Goal: Transaction & Acquisition: Book appointment/travel/reservation

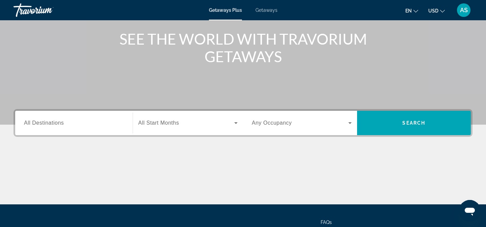
scroll to position [83, 0]
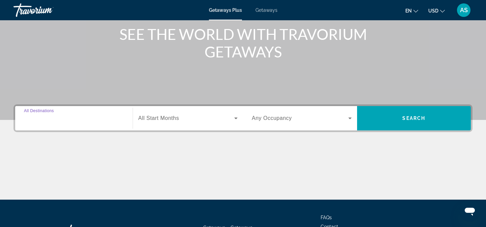
click at [78, 120] on input "Destination All Destinations" at bounding box center [74, 118] width 100 height 8
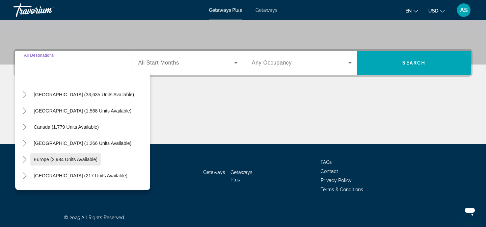
scroll to position [0, 0]
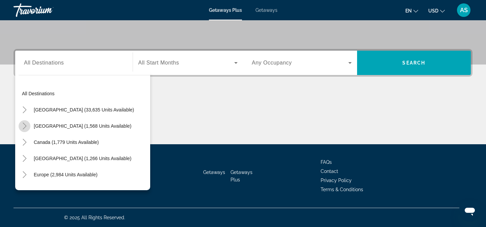
click at [22, 126] on icon "Toggle Mexico (1,568 units available)" at bounding box center [24, 125] width 7 height 7
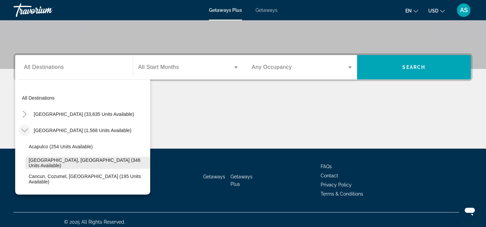
scroll to position [138, 0]
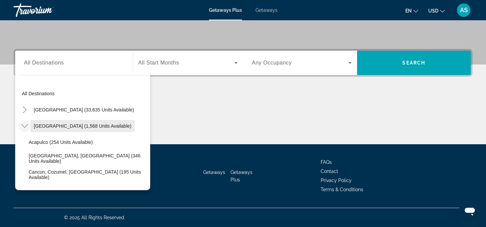
click at [42, 125] on span "Mexico (1,568 units available)" at bounding box center [83, 125] width 98 height 5
type input "**********"
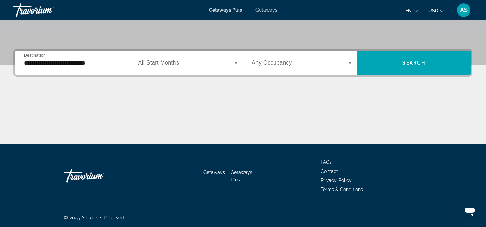
click at [227, 69] on div "Search widget" at bounding box center [188, 62] width 100 height 19
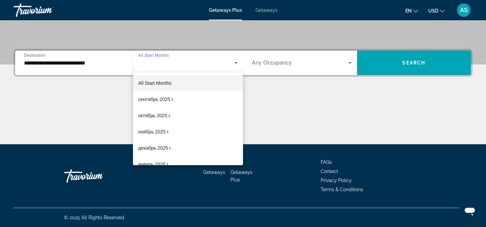
click at [258, 68] on div at bounding box center [243, 113] width 486 height 227
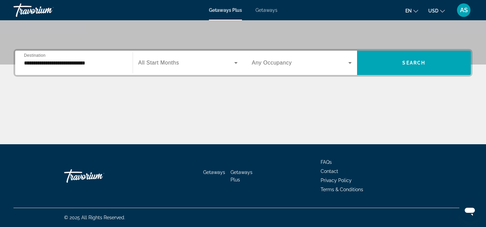
click at [276, 62] on span "Any Occupancy" at bounding box center [272, 63] width 40 height 6
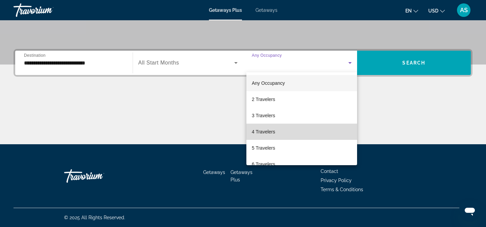
click at [302, 127] on mat-option "4 Travelers" at bounding box center [301, 132] width 111 height 16
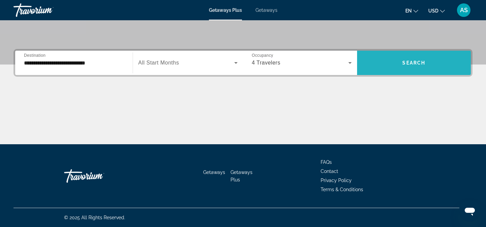
click at [396, 62] on span "Search widget" at bounding box center [414, 63] width 114 height 16
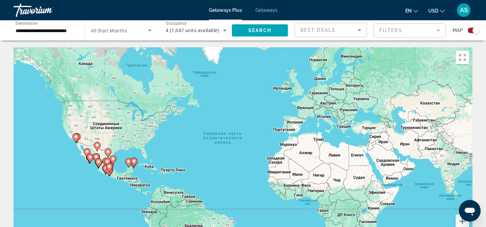
click at [51, 27] on input "**********" at bounding box center [46, 31] width 61 height 8
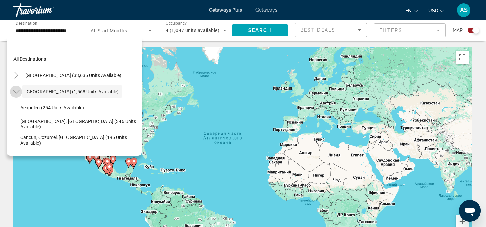
click at [15, 91] on icon "Toggle Mexico (1,568 units available)" at bounding box center [16, 91] width 7 height 7
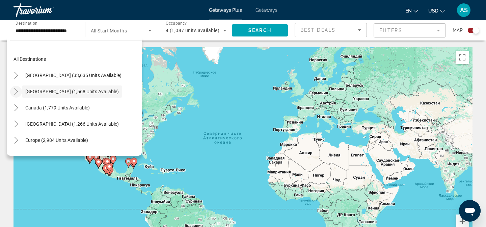
click at [17, 93] on icon "Toggle Mexico (1,568 units available)" at bounding box center [16, 91] width 7 height 7
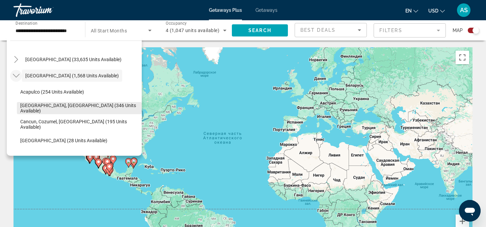
scroll to position [16, 0]
click at [26, 126] on span "Cancun, Cozumel, Riviera Maya (195 units available)" at bounding box center [79, 123] width 118 height 11
type input "**********"
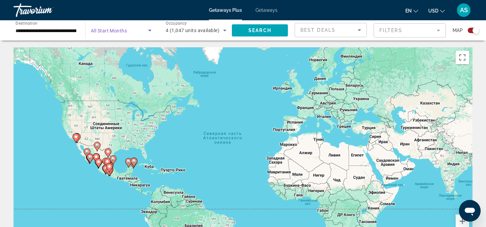
click at [141, 33] on span "Search widget" at bounding box center [119, 30] width 57 height 8
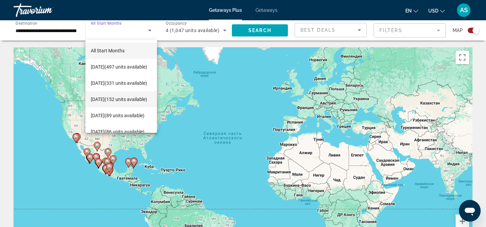
click at [138, 95] on span "November 2025 (152 units available)" at bounding box center [119, 99] width 56 height 8
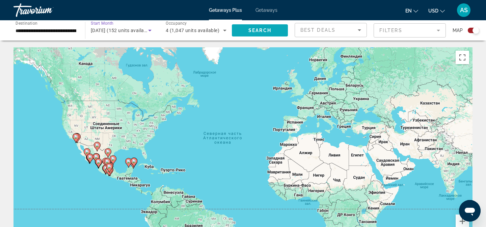
click at [249, 27] on span "Search widget" at bounding box center [260, 30] width 56 height 16
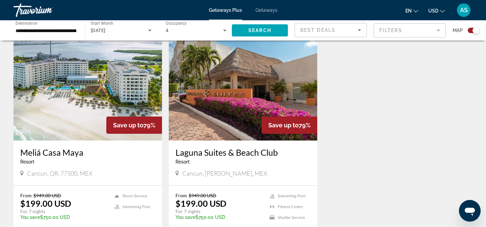
scroll to position [247, 0]
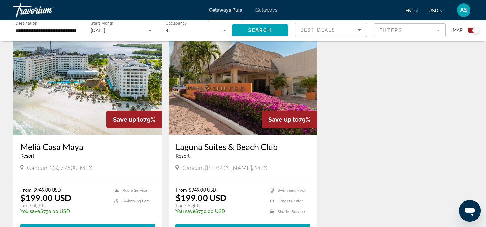
drag, startPoint x: 20, startPoint y: 146, endPoint x: 94, endPoint y: 148, distance: 74.3
click at [94, 148] on div "Meliá Casa Maya Resort - This is an adults only resort Cancun, QR, 77500, MEX" at bounding box center [87, 157] width 148 height 45
copy h3 "Meliá Casa Maya"
click at [78, 102] on img "Main content" at bounding box center [87, 81] width 148 height 108
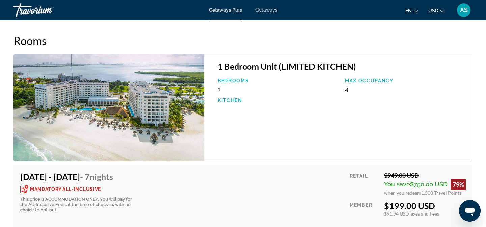
scroll to position [1127, 0]
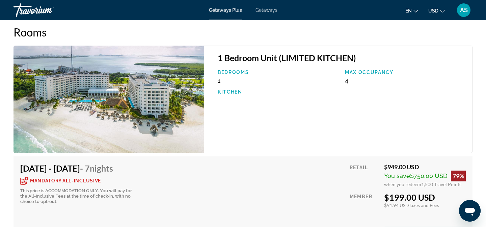
drag, startPoint x: 384, startPoint y: 191, endPoint x: 439, endPoint y: 190, distance: 55.0
click at [439, 192] on div "$199.00 USD" at bounding box center [425, 197] width 82 height 10
drag, startPoint x: 385, startPoint y: 199, endPoint x: 410, endPoint y: 199, distance: 25.3
click at [410, 202] on div "$91.94 USD Taxes and Fees" at bounding box center [425, 205] width 82 height 6
click at [410, 202] on span "Taxes and Fees" at bounding box center [424, 205] width 30 height 6
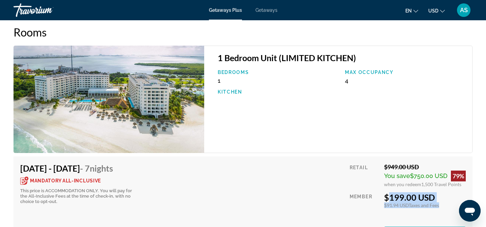
drag, startPoint x: 385, startPoint y: 192, endPoint x: 445, endPoint y: 202, distance: 61.2
click at [445, 202] on div "$199.00 USD $91.94 USD Taxes and Fees You earn 0 Travel Points" at bounding box center [425, 200] width 82 height 16
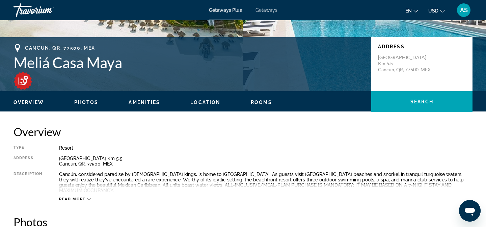
scroll to position [0, 0]
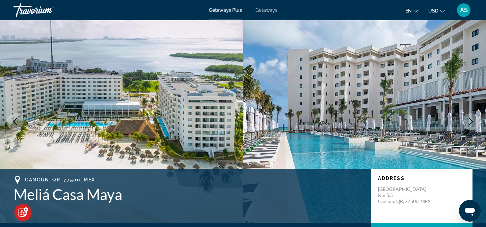
click at [236, 10] on span "Getaways Plus" at bounding box center [225, 9] width 33 height 5
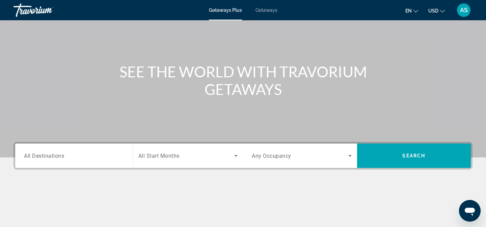
click at [61, 156] on span "All Destinations" at bounding box center [44, 155] width 40 height 6
click at [61, 156] on input "Destination All Destinations" at bounding box center [74, 156] width 100 height 8
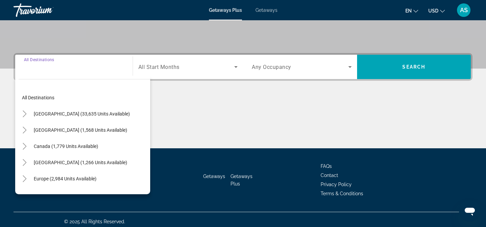
scroll to position [138, 0]
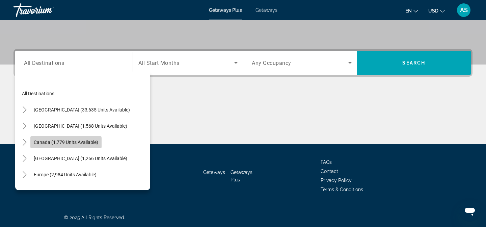
click at [65, 143] on span "Canada (1,779 units available)" at bounding box center [66, 141] width 64 height 5
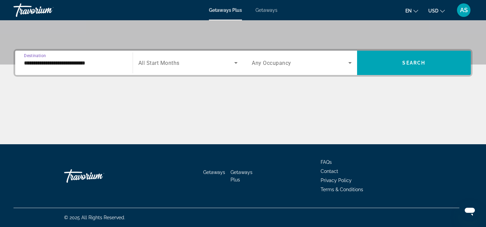
click at [54, 61] on input "**********" at bounding box center [74, 63] width 100 height 8
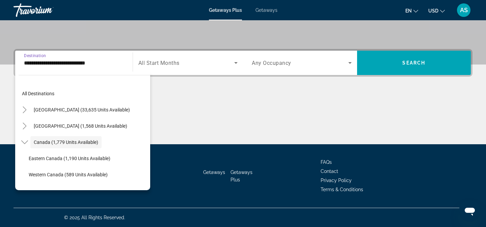
scroll to position [8, 0]
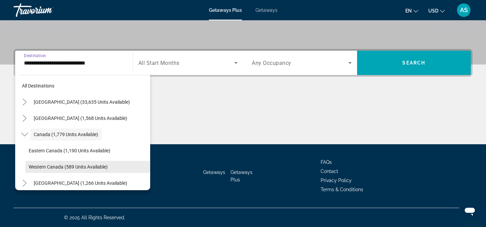
click at [32, 163] on span "Search widget" at bounding box center [87, 167] width 125 height 16
type input "**********"
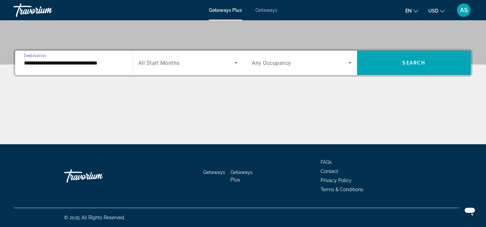
click at [197, 65] on span "Search widget" at bounding box center [186, 63] width 96 height 8
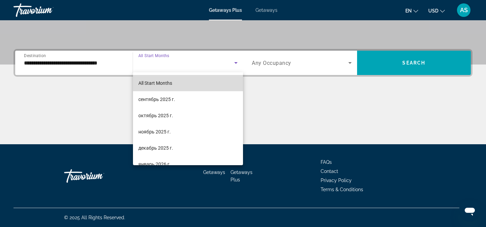
click at [180, 83] on mat-option "All Start Months" at bounding box center [188, 83] width 110 height 16
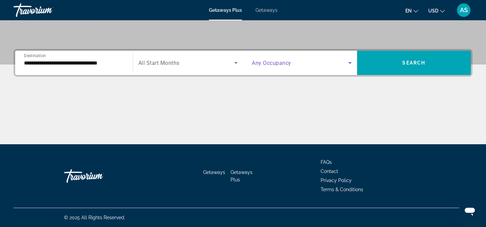
click at [348, 63] on icon "Search widget" at bounding box center [350, 63] width 8 height 8
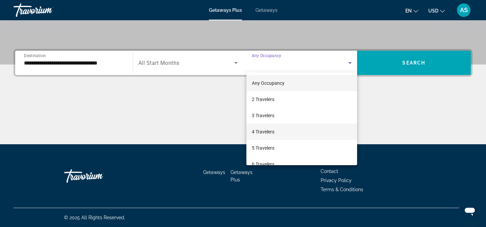
click at [261, 132] on span "4 Travelers" at bounding box center [263, 132] width 23 height 8
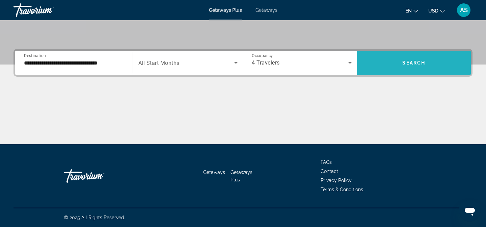
click at [429, 66] on span "Search widget" at bounding box center [414, 63] width 114 height 16
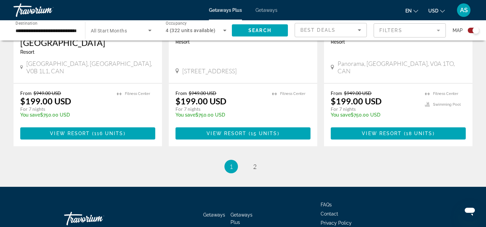
scroll to position [1088, 0]
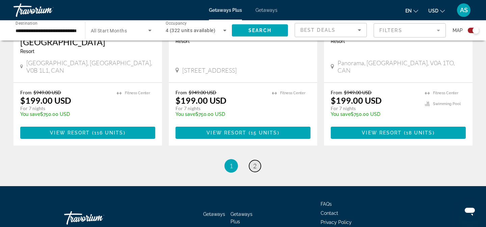
click at [254, 162] on span "2" at bounding box center [254, 165] width 3 height 7
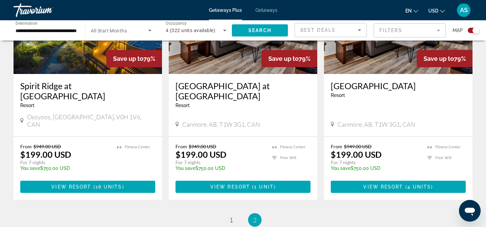
scroll to position [311, 0]
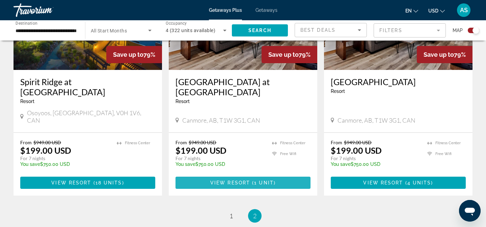
click at [248, 180] on span "View Resort" at bounding box center [230, 182] width 40 height 5
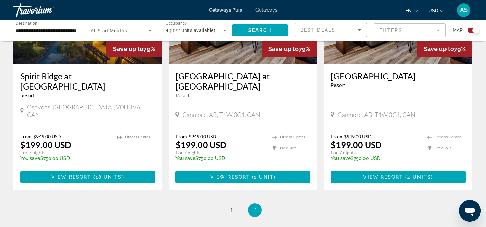
scroll to position [319, 0]
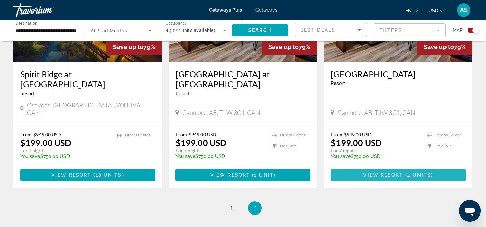
click at [390, 172] on span "View Resort" at bounding box center [383, 174] width 40 height 5
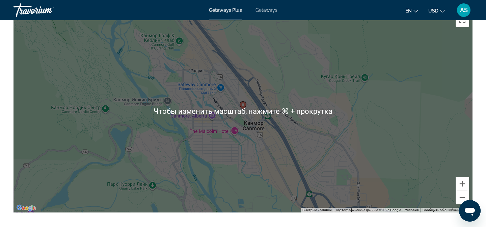
scroll to position [920, 0]
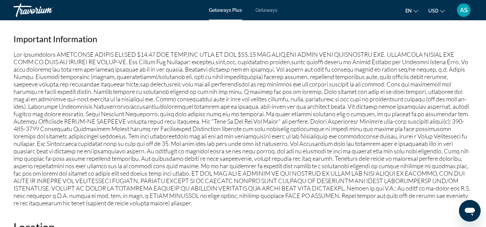
click at [201, 142] on p "Main content" at bounding box center [242, 129] width 459 height 156
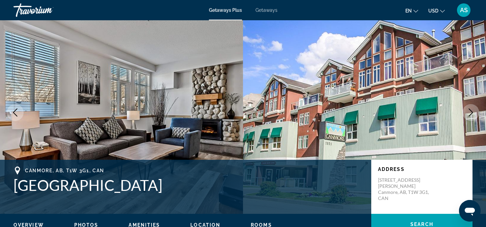
scroll to position [0, 0]
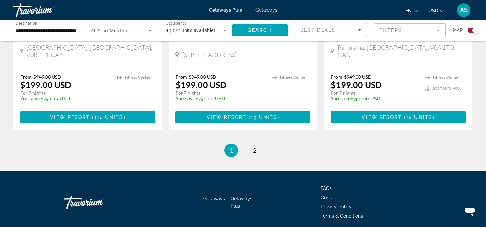
scroll to position [1107, 0]
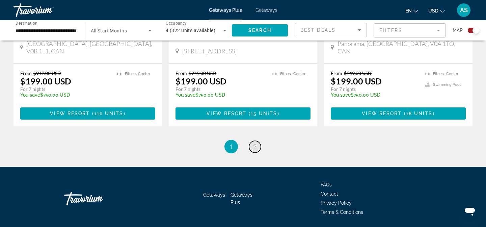
click at [255, 143] on span "2" at bounding box center [254, 146] width 3 height 7
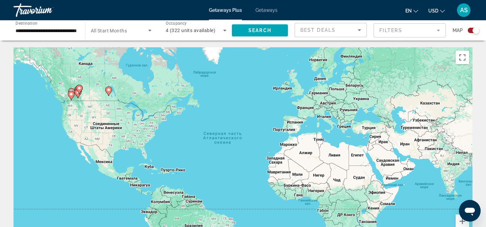
click at [51, 29] on input "**********" at bounding box center [46, 31] width 61 height 8
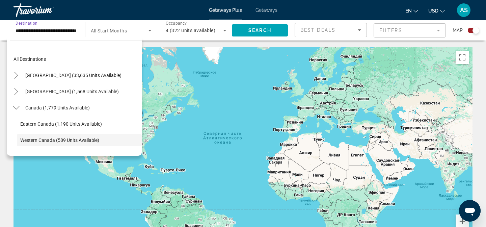
scroll to position [40, 0]
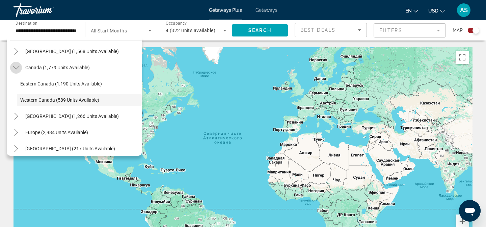
click at [14, 64] on icon "Toggle Canada (1,779 units available)" at bounding box center [16, 67] width 7 height 7
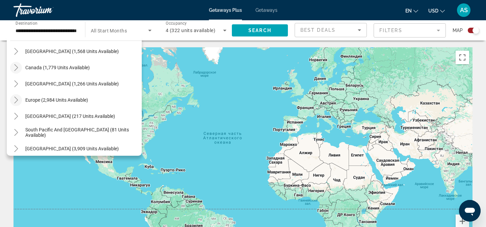
click at [19, 102] on icon "Toggle Europe (2,984 units available)" at bounding box center [16, 100] width 7 height 7
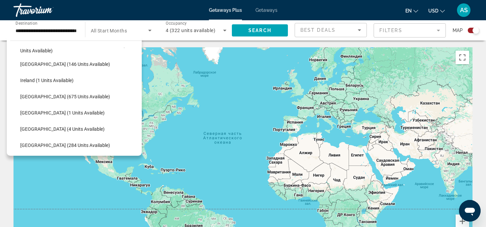
scroll to position [223, 0]
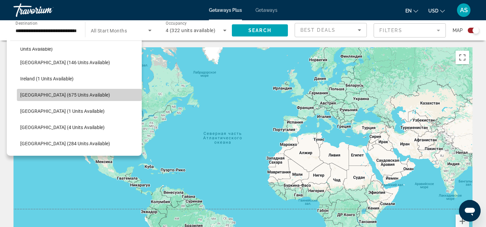
click at [35, 94] on span "Italy (675 units available)" at bounding box center [65, 94] width 90 height 5
type input "**********"
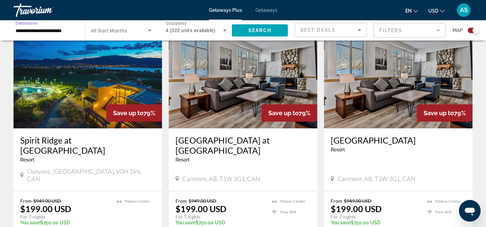
scroll to position [0, 0]
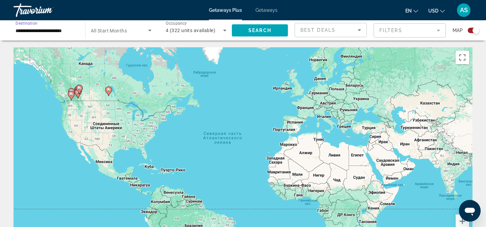
click at [153, 27] on icon "Search widget" at bounding box center [150, 30] width 8 height 8
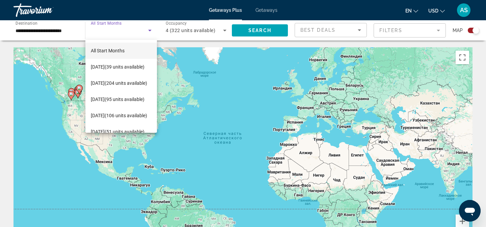
click at [255, 27] on div at bounding box center [243, 113] width 486 height 227
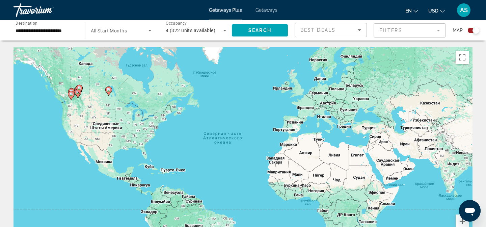
click at [255, 27] on span "Search widget" at bounding box center [260, 30] width 56 height 16
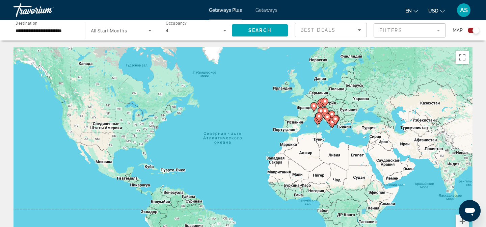
click at [323, 124] on div "Чтобы активировать перетаскивание с помощью клавиатуры, нажмите Alt + Ввод. Пос…" at bounding box center [242, 148] width 459 height 202
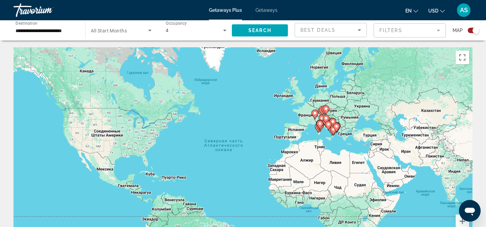
drag, startPoint x: 323, startPoint y: 124, endPoint x: 324, endPoint y: 132, distance: 8.5
click at [324, 132] on div "Чтобы активировать перетаскивание с помощью клавиатуры, нажмите Alt + Ввод. Пос…" at bounding box center [242, 148] width 459 height 202
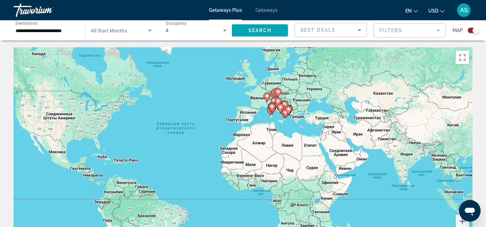
drag, startPoint x: 324, startPoint y: 132, endPoint x: 275, endPoint y: 115, distance: 51.8
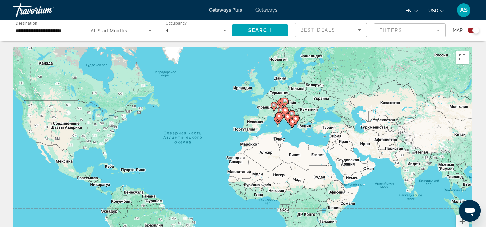
drag, startPoint x: 373, startPoint y: 159, endPoint x: 389, endPoint y: 176, distance: 23.9
click at [389, 176] on div "Чтобы активировать перетаскивание с помощью клавиатуры, нажмите Alt + Ввод. Пос…" at bounding box center [242, 148] width 459 height 202
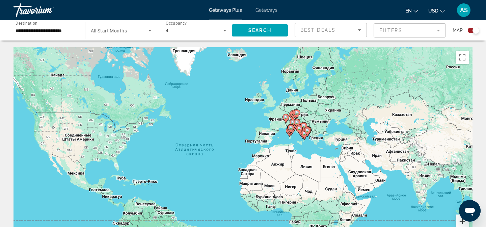
click at [460, 224] on button "Увеличить" at bounding box center [462, 220] width 13 height 13
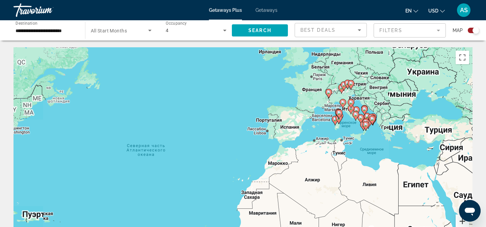
click at [460, 224] on button "Увеличить" at bounding box center [462, 220] width 13 height 13
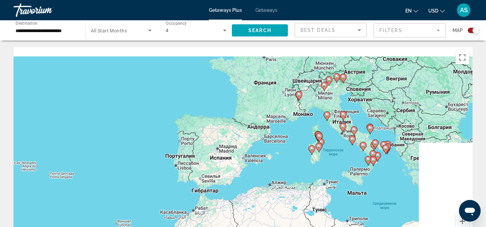
drag, startPoint x: 441, startPoint y: 110, endPoint x: 323, endPoint y: 163, distance: 129.3
click at [323, 163] on div "Чтобы активировать перетаскивание с помощью клавиатуры, нажмите Alt + Ввод. Пос…" at bounding box center [242, 148] width 459 height 202
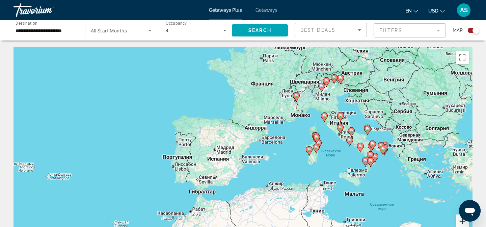
click at [461, 221] on button "Увеличить" at bounding box center [462, 220] width 13 height 13
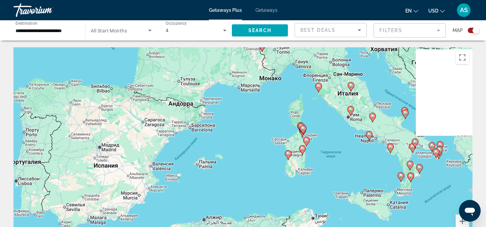
drag, startPoint x: 407, startPoint y: 150, endPoint x: 310, endPoint y: 145, distance: 97.3
click at [310, 145] on div "Чтобы активировать перетаскивание с помощью клавиатуры, нажмите Alt + Ввод. Пос…" at bounding box center [242, 148] width 459 height 202
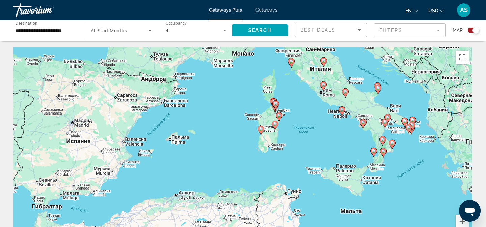
drag, startPoint x: 421, startPoint y: 207, endPoint x: 403, endPoint y: 182, distance: 30.6
click at [403, 182] on div "Чтобы активировать перетаскивание с помощью клавиатуры, нажмите Alt + Ввод. Пос…" at bounding box center [242, 148] width 459 height 202
click at [461, 222] on button "Увеличить" at bounding box center [462, 220] width 13 height 13
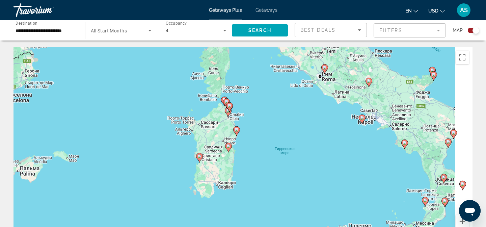
drag, startPoint x: 399, startPoint y: 135, endPoint x: 319, endPoint y: 174, distance: 89.0
click at [319, 174] on div "Чтобы активировать перетаскивание с помощью клавиатуры, нажмите Alt + Ввод. Пос…" at bounding box center [242, 148] width 459 height 202
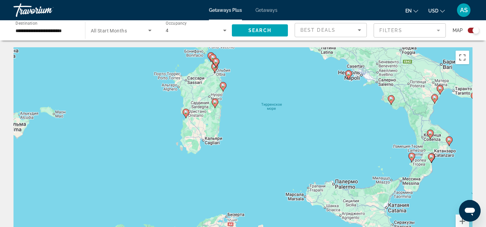
drag, startPoint x: 337, startPoint y: 184, endPoint x: 323, endPoint y: 139, distance: 47.3
click at [323, 139] on div "Чтобы активировать перетаскивание с помощью клавиатуры, нажмите Alt + Ввод. Пос…" at bounding box center [242, 148] width 459 height 202
click at [187, 113] on image "Main content" at bounding box center [186, 112] width 4 height 4
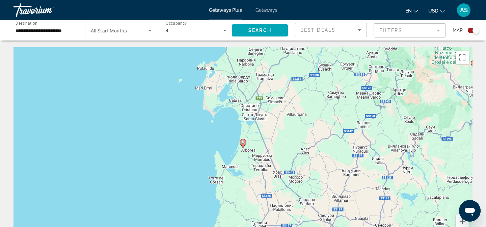
click at [243, 145] on icon "Main content" at bounding box center [243, 143] width 6 height 9
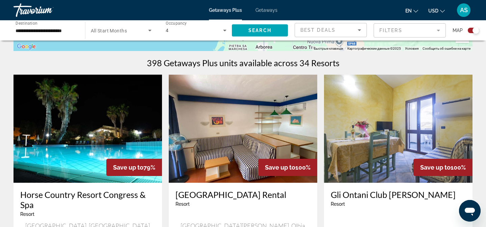
scroll to position [200, 0]
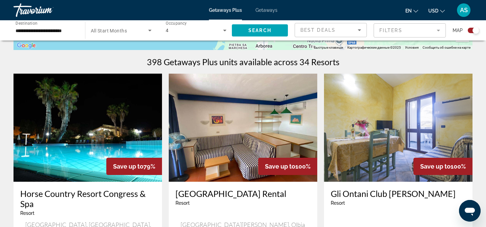
click at [78, 128] on img "Main content" at bounding box center [87, 128] width 148 height 108
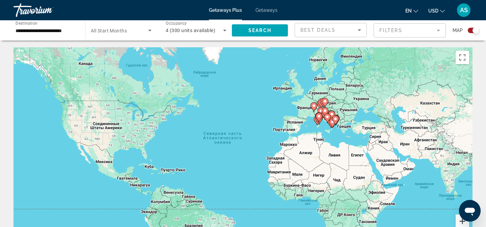
click at [462, 221] on button "Увеличить" at bounding box center [462, 220] width 13 height 13
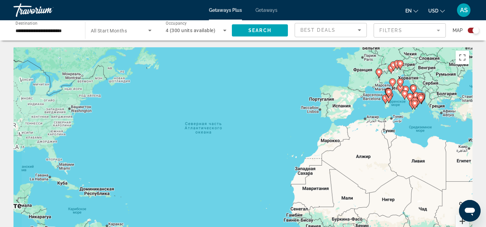
click at [462, 221] on button "Увеличить" at bounding box center [462, 220] width 13 height 13
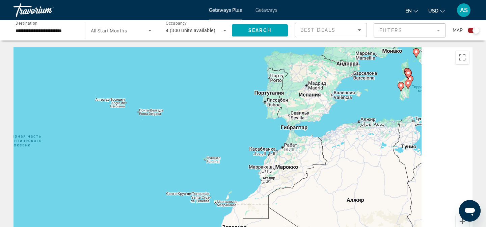
drag, startPoint x: 454, startPoint y: 138, endPoint x: 200, endPoint y: 218, distance: 266.5
click at [200, 218] on div "Чтобы активировать перетаскивание с помощью клавиатуры, нажмите Alt + Ввод. Пос…" at bounding box center [242, 148] width 459 height 202
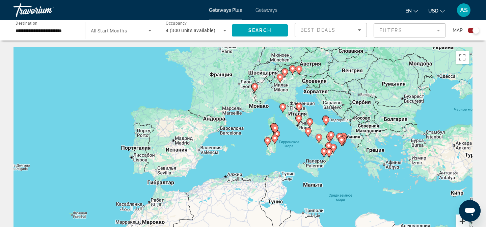
click at [461, 220] on button "Увеличить" at bounding box center [462, 220] width 13 height 13
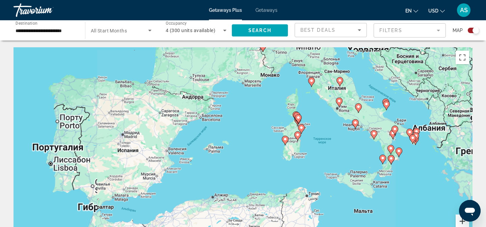
click at [461, 220] on button "Увеличить" at bounding box center [462, 220] width 13 height 13
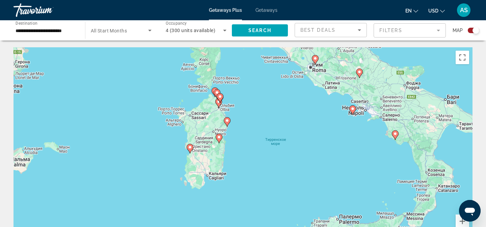
drag, startPoint x: 433, startPoint y: 169, endPoint x: 277, endPoint y: 182, distance: 155.8
click at [277, 182] on div "Чтобы активировать перетаскивание с помощью клавиатуры, нажмите Alt + Ввод. Пос…" at bounding box center [242, 148] width 459 height 202
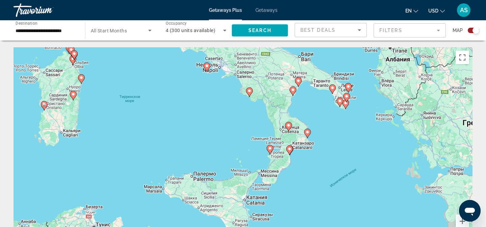
drag, startPoint x: 393, startPoint y: 185, endPoint x: 250, endPoint y: 137, distance: 150.4
click at [250, 137] on div "Чтобы активировать перетаскивание с помощью клавиатуры, нажмите Alt + Ввод. Пос…" at bounding box center [242, 148] width 459 height 202
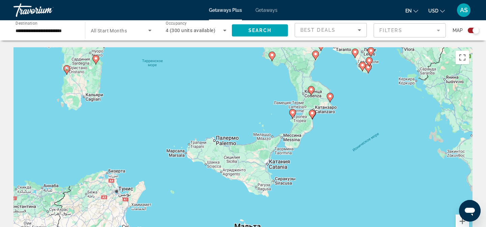
drag, startPoint x: 197, startPoint y: 146, endPoint x: 221, endPoint y: 114, distance: 39.5
click at [221, 114] on div "Чтобы активировать перетаскивание с помощью клавиатуры, нажмите Alt + Ввод. Пос…" at bounding box center [242, 148] width 459 height 202
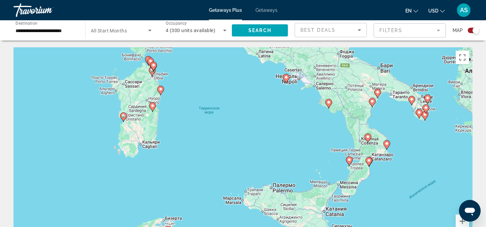
drag, startPoint x: 159, startPoint y: 100, endPoint x: 234, endPoint y: 172, distance: 103.6
click at [234, 172] on div "Чтобы активировать перетаскивание с помощью клавиатуры, нажмите Alt + Ввод. Пос…" at bounding box center [242, 148] width 459 height 202
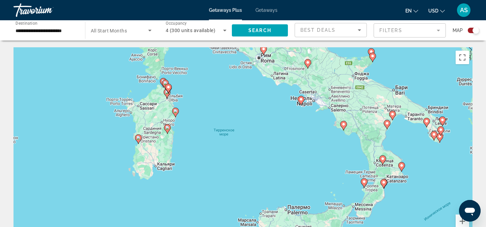
click at [176, 114] on icon "Main content" at bounding box center [175, 112] width 6 height 9
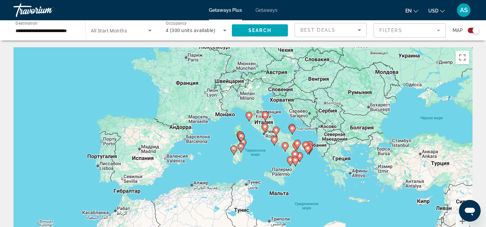
click at [243, 150] on gmp-advanced-marker "Main content" at bounding box center [241, 148] width 7 height 10
type input "**********"
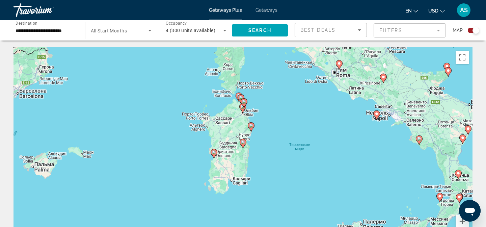
click at [244, 145] on gmp-advanced-marker "Main content" at bounding box center [243, 143] width 7 height 10
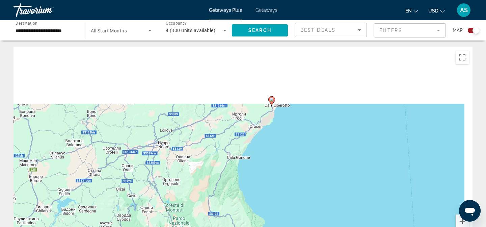
drag, startPoint x: 287, startPoint y: 77, endPoint x: 240, endPoint y: 211, distance: 142.1
click at [240, 211] on div "Чтобы активировать перетаскивание с помощью клавиатуры, нажмите Alt + Ввод. Пос…" at bounding box center [242, 148] width 459 height 202
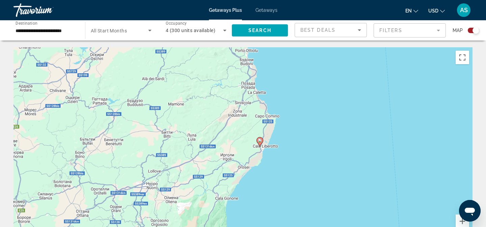
click at [262, 144] on gmp-advanced-marker "Main content" at bounding box center [259, 142] width 7 height 10
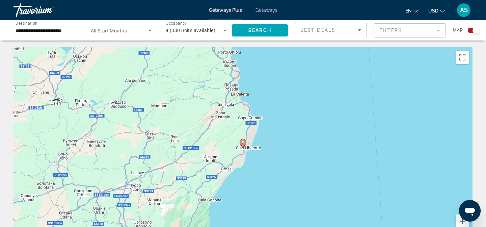
click at [242, 142] on image "Main content" at bounding box center [243, 142] width 4 height 4
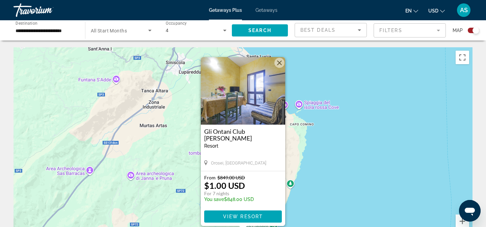
click at [261, 98] on img "Main content" at bounding box center [243, 90] width 84 height 67
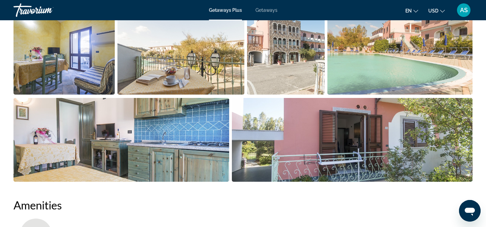
scroll to position [207, 0]
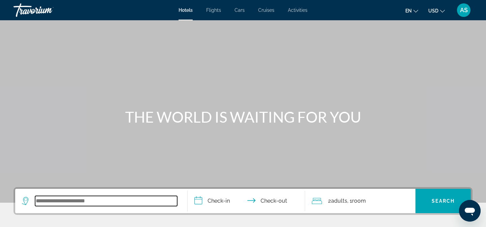
click at [55, 205] on input "Search widget" at bounding box center [106, 201] width 142 height 10
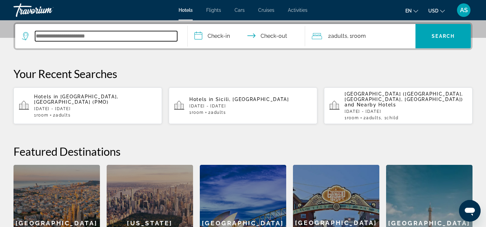
scroll to position [165, 0]
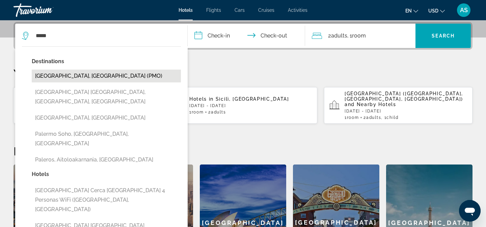
click at [84, 82] on button "Palermo, Italy (PMO)" at bounding box center [106, 76] width 149 height 13
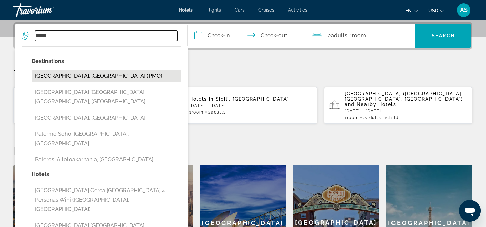
type input "**********"
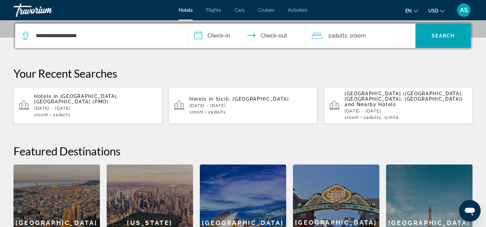
click at [214, 37] on input "**********" at bounding box center [248, 37] width 120 height 26
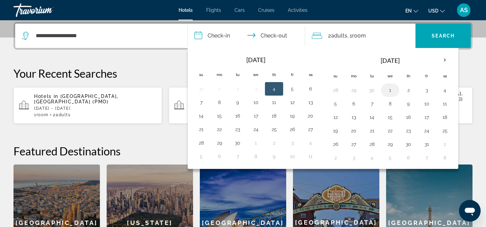
click at [391, 90] on button "1" at bounding box center [390, 89] width 11 height 9
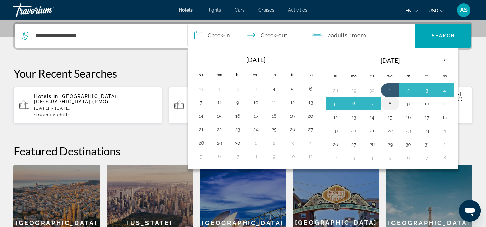
click at [391, 103] on button "8" at bounding box center [390, 103] width 11 height 9
type input "**********"
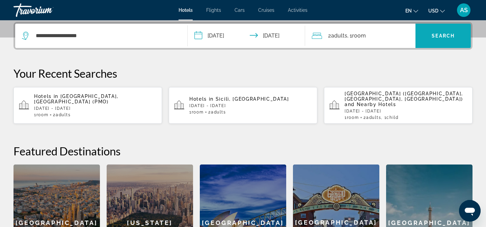
click at [441, 42] on span "Search widget" at bounding box center [442, 36] width 55 height 16
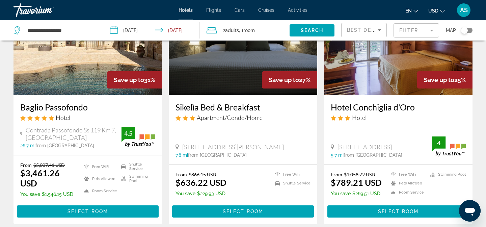
scroll to position [76, 0]
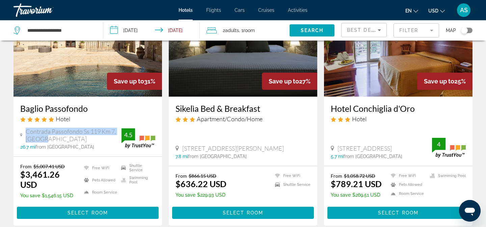
drag, startPoint x: 25, startPoint y: 131, endPoint x: 50, endPoint y: 140, distance: 26.7
click at [50, 140] on div "Contrada Passofondo Ss 119 Km 7, Alcamo" at bounding box center [70, 135] width 101 height 15
copy span "Contrada Passofondo Ss 119 Km 7, Alcamo"
click at [60, 105] on h3 "Baglio Passofondo" at bounding box center [87, 108] width 135 height 10
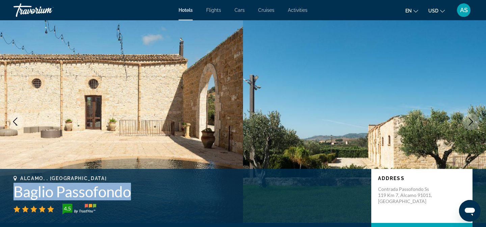
drag, startPoint x: 16, startPoint y: 193, endPoint x: 135, endPoint y: 202, distance: 119.5
click at [135, 202] on div "Alcamo, , Italy Baglio Passofondo 4.5" at bounding box center [188, 194] width 351 height 39
copy div "Baglio Passofondo"
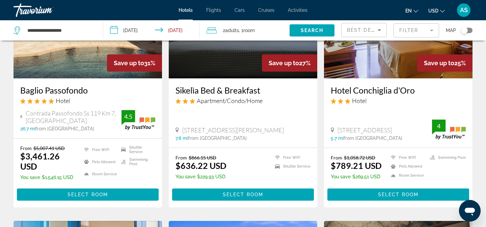
scroll to position [94, 0]
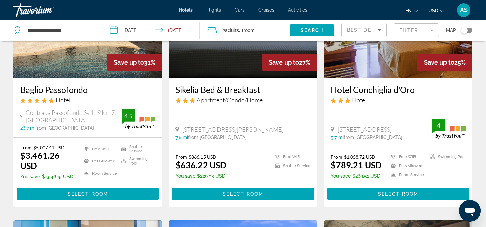
click at [75, 57] on img "Main content" at bounding box center [87, 24] width 148 height 108
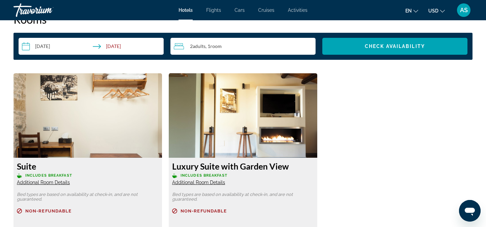
scroll to position [788, 0]
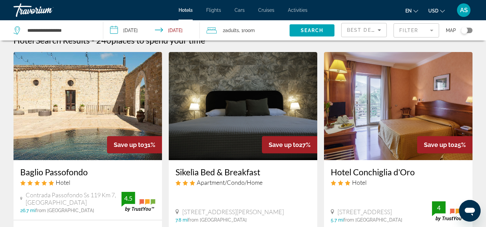
scroll to position [8, 0]
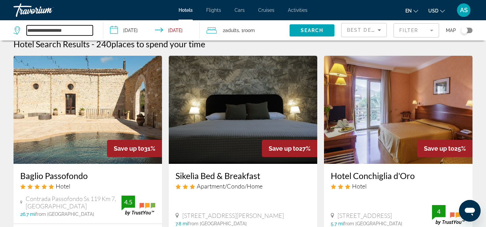
click at [44, 31] on input "**********" at bounding box center [60, 30] width 66 height 10
click at [54, 31] on input "**********" at bounding box center [60, 30] width 66 height 10
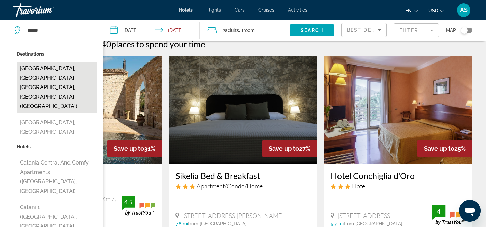
click at [50, 70] on button "[GEOGRAPHIC_DATA], [GEOGRAPHIC_DATA] - [GEOGRAPHIC_DATA], [GEOGRAPHIC_DATA] ([G…" at bounding box center [57, 87] width 80 height 51
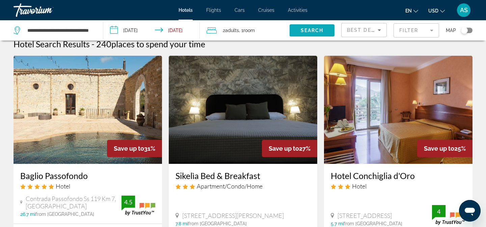
click at [301, 29] on span "Search" at bounding box center [312, 30] width 23 height 5
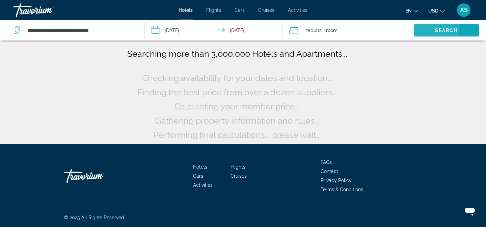
scroll to position [0, 0]
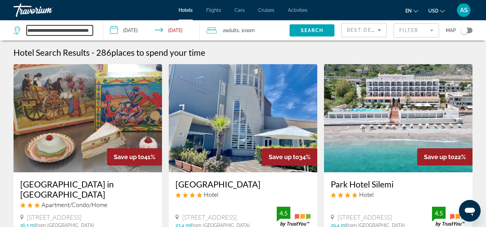
click at [50, 30] on input "**********" at bounding box center [60, 30] width 66 height 10
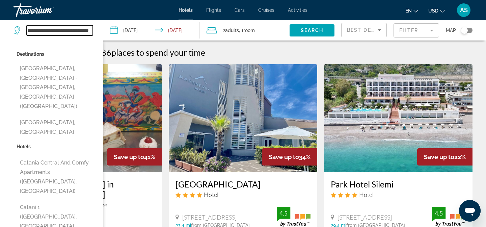
click at [50, 30] on input "**********" at bounding box center [60, 30] width 66 height 10
paste input "Search widget"
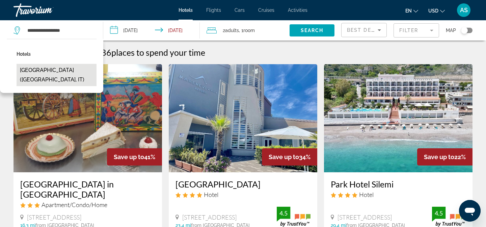
click at [75, 75] on button "[GEOGRAPHIC_DATA] ([GEOGRAPHIC_DATA], IT)" at bounding box center [57, 75] width 80 height 22
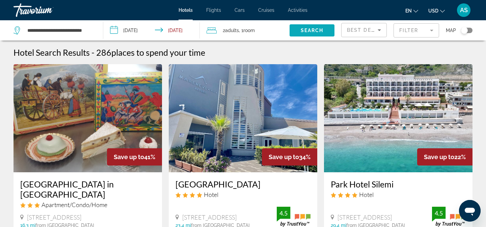
click at [322, 26] on span "Search widget" at bounding box center [312, 30] width 45 height 16
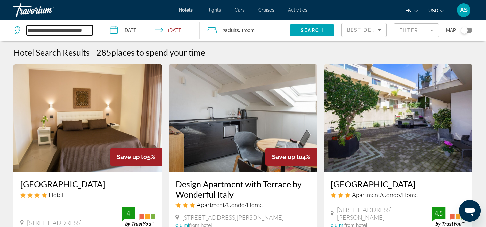
click at [84, 33] on input "**********" at bounding box center [60, 30] width 66 height 10
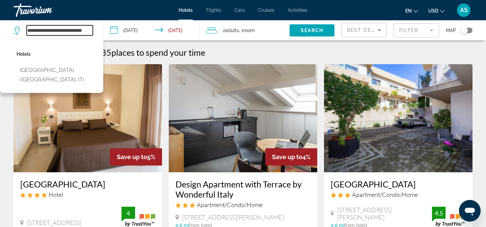
click at [84, 34] on input "**********" at bounding box center [60, 30] width 66 height 10
click at [73, 28] on input "**********" at bounding box center [60, 30] width 66 height 10
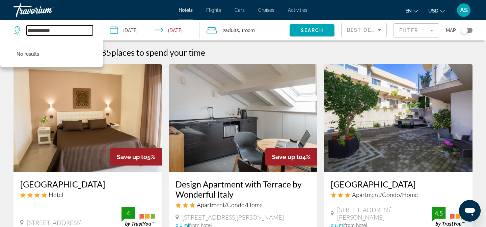
type input "**********"
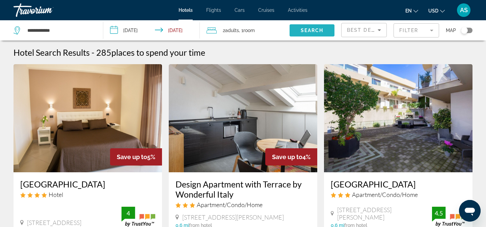
click at [298, 28] on span "Search widget" at bounding box center [312, 30] width 45 height 16
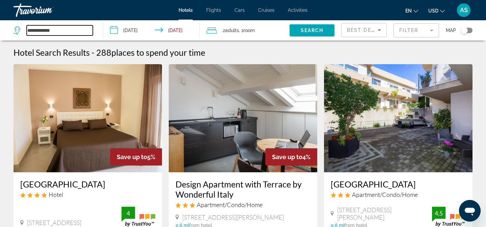
click at [82, 34] on input "**********" at bounding box center [60, 30] width 66 height 10
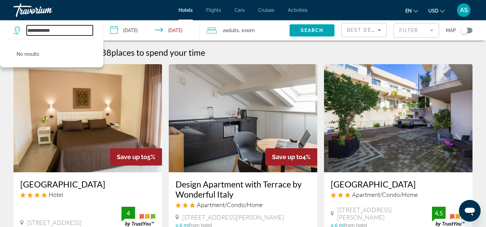
click at [82, 34] on input "**********" at bounding box center [60, 30] width 66 height 10
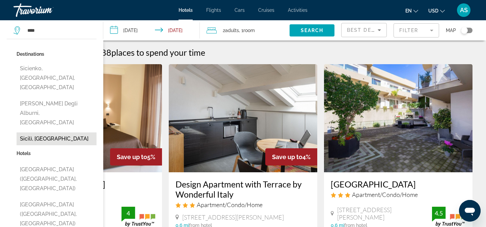
click at [60, 132] on button "Sicilì, [GEOGRAPHIC_DATA]" at bounding box center [57, 138] width 80 height 13
type input "**********"
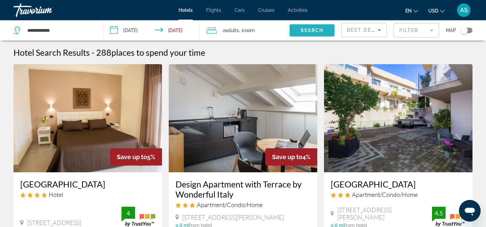
click at [325, 31] on span "Search widget" at bounding box center [312, 30] width 45 height 16
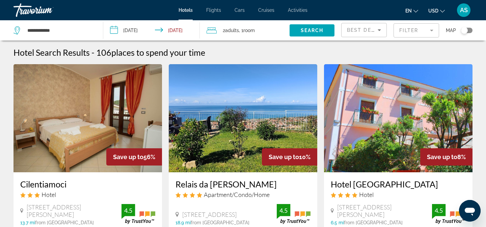
click at [167, 31] on input "**********" at bounding box center [152, 31] width 99 height 22
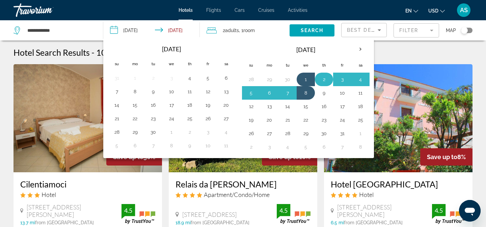
click at [324, 80] on button "2" at bounding box center [324, 79] width 11 height 9
click at [324, 94] on button "9" at bounding box center [324, 92] width 11 height 9
type input "**********"
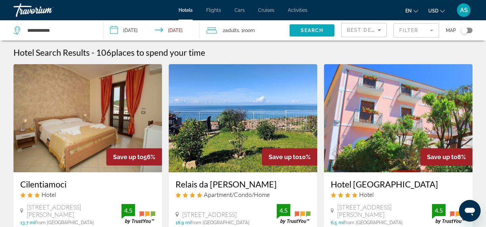
click at [311, 30] on span "Search" at bounding box center [312, 30] width 23 height 5
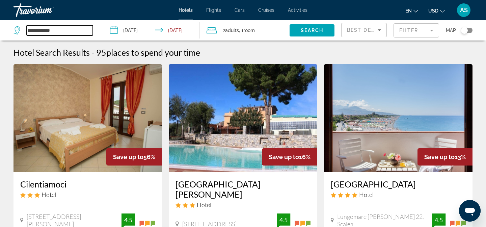
click at [46, 33] on input "**********" at bounding box center [60, 30] width 66 height 10
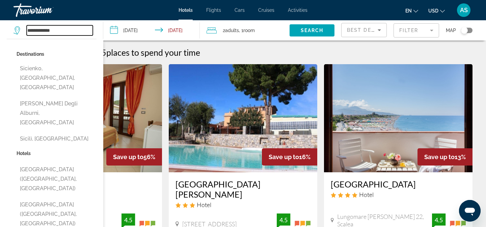
click at [46, 33] on input "**********" at bounding box center [60, 30] width 66 height 10
click at [38, 33] on input "**********" at bounding box center [60, 30] width 66 height 10
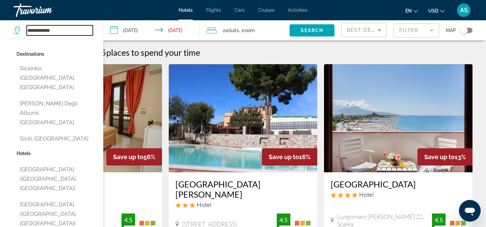
click at [38, 33] on input "**********" at bounding box center [60, 30] width 66 height 10
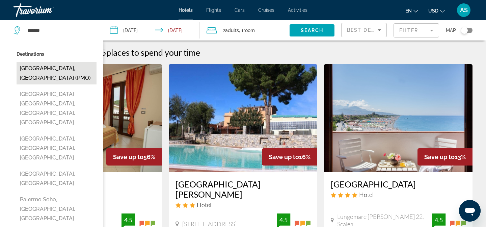
click at [61, 67] on button "[GEOGRAPHIC_DATA], [GEOGRAPHIC_DATA] (PMO)" at bounding box center [57, 73] width 80 height 22
type input "**********"
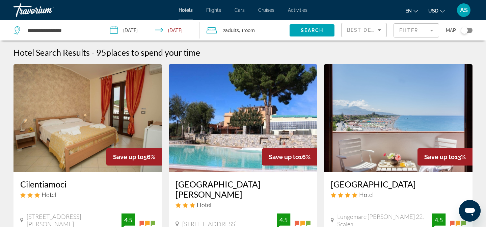
click at [156, 27] on input "**********" at bounding box center [152, 31] width 99 height 22
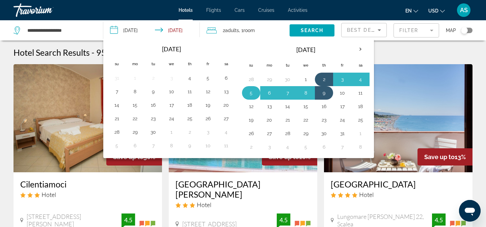
click at [252, 95] on button "5" at bounding box center [251, 92] width 11 height 9
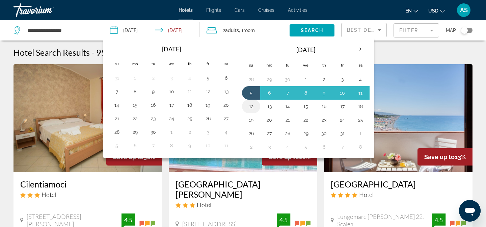
click at [252, 106] on button "12" at bounding box center [251, 106] width 11 height 9
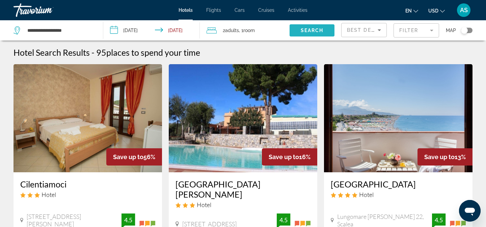
click at [305, 28] on span "Search" at bounding box center [312, 30] width 23 height 5
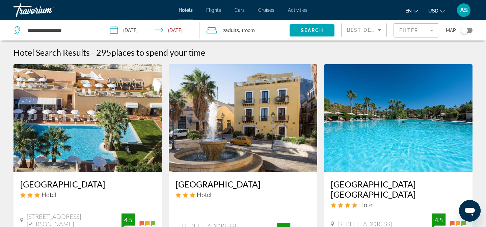
click at [152, 30] on input "**********" at bounding box center [152, 31] width 99 height 22
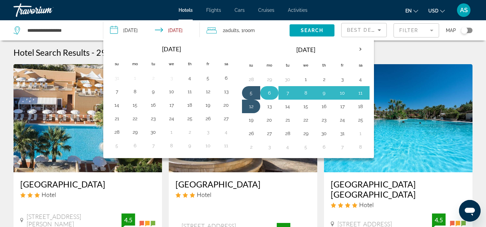
click at [269, 95] on button "6" at bounding box center [269, 92] width 11 height 9
click at [267, 110] on button "13" at bounding box center [269, 106] width 11 height 9
type input "**********"
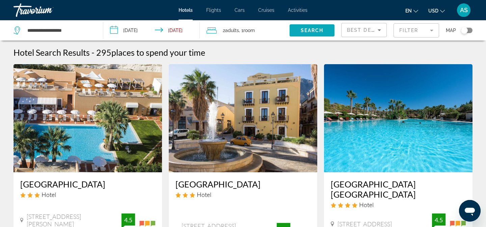
click at [306, 29] on span "Search" at bounding box center [312, 30] width 23 height 5
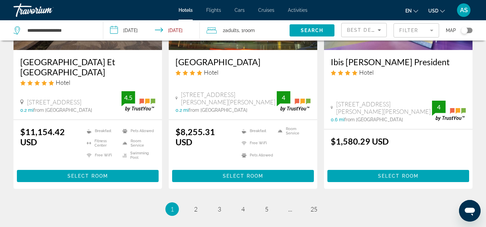
scroll to position [891, 0]
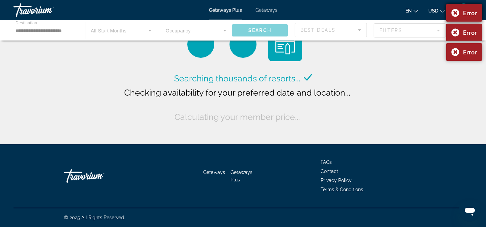
click at [454, 14] on div "Error" at bounding box center [464, 13] width 36 height 18
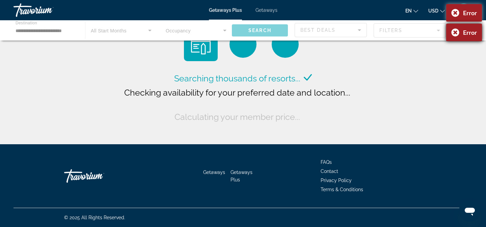
click at [454, 29] on div "Error" at bounding box center [464, 33] width 36 height 18
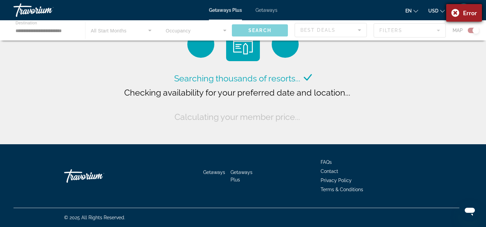
click at [456, 12] on div "Error" at bounding box center [464, 13] width 36 height 18
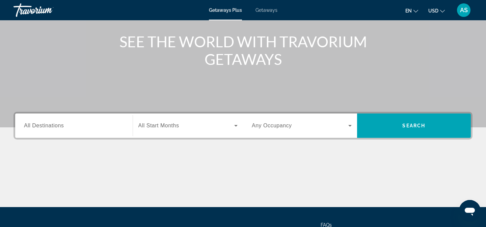
click at [109, 121] on div "Search widget" at bounding box center [74, 125] width 100 height 19
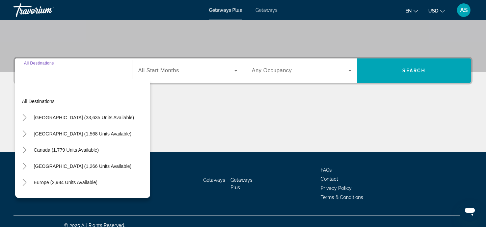
scroll to position [138, 0]
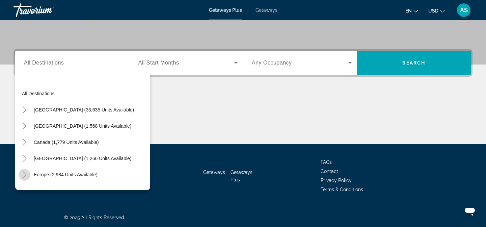
click at [27, 175] on icon "Toggle Europe (2,984 units available)" at bounding box center [24, 174] width 7 height 7
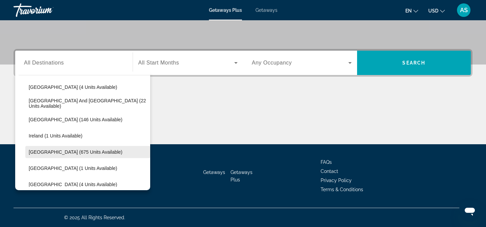
scroll to position [210, 0]
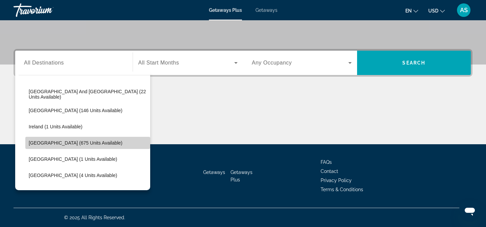
click at [27, 140] on span "Search widget" at bounding box center [87, 143] width 125 height 16
type input "**********"
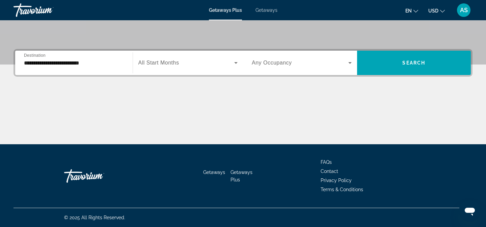
click at [223, 68] on div "Search widget" at bounding box center [188, 62] width 100 height 19
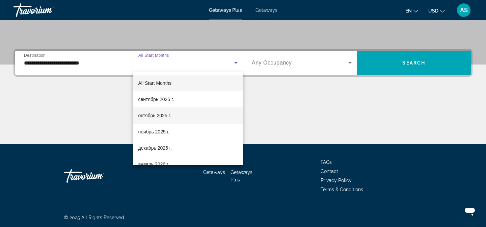
click at [167, 117] on span "октябрь 2025 г." at bounding box center [154, 115] width 33 height 8
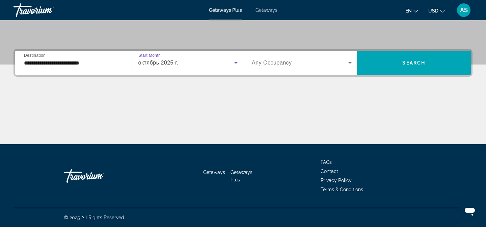
click at [350, 69] on div "Search widget" at bounding box center [302, 62] width 100 height 19
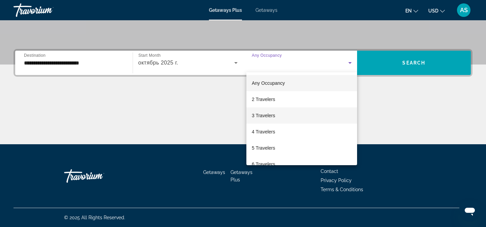
click at [308, 116] on mat-option "3 Travelers" at bounding box center [301, 115] width 111 height 16
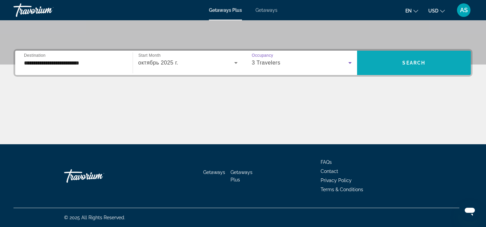
click at [407, 51] on span "Search widget" at bounding box center [414, 63] width 114 height 24
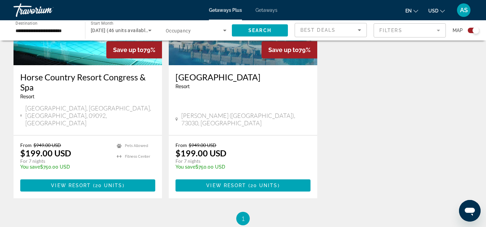
scroll to position [537, 0]
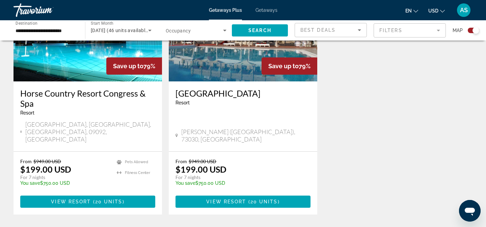
drag, startPoint x: 20, startPoint y: 83, endPoint x: 38, endPoint y: 97, distance: 22.6
click at [38, 97] on div "Horse Country Resort Congress & Spa Resort - This is an adults only resort Arbo…" at bounding box center [87, 116] width 148 height 70
copy h3 "Horse Country Resort Congress & Spa"
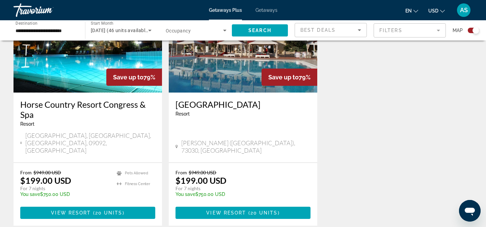
scroll to position [536, 0]
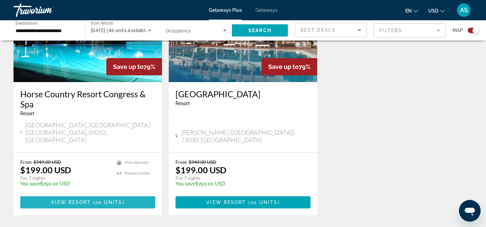
click at [92, 199] on span "Main content" at bounding box center [92, 201] width 2 height 5
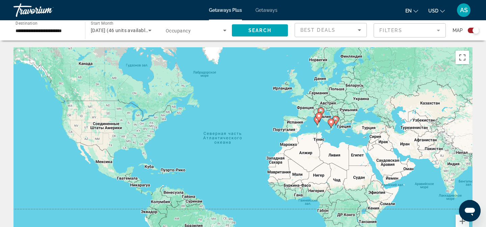
click at [213, 36] on div "Search widget" at bounding box center [196, 30] width 61 height 19
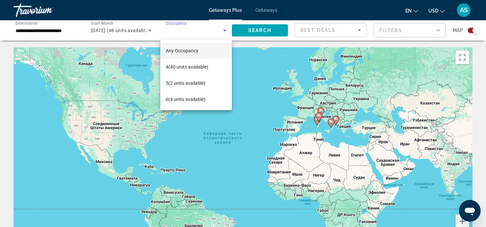
click at [294, 25] on div at bounding box center [243, 113] width 486 height 227
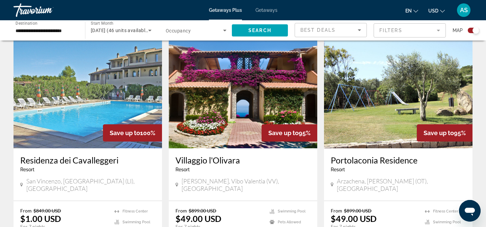
scroll to position [232, 0]
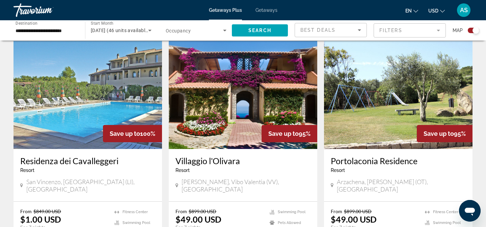
drag, startPoint x: 20, startPoint y: 158, endPoint x: 122, endPoint y: 163, distance: 103.0
click at [122, 163] on div "Residenza dei Cavalleggeri Resort - This is an adults only resort San Vincenzo,…" at bounding box center [87, 175] width 148 height 52
copy h3 "Residenza dei Cavalleggeri"
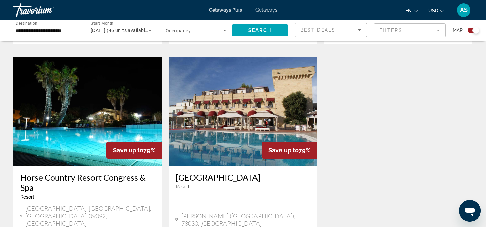
scroll to position [450, 0]
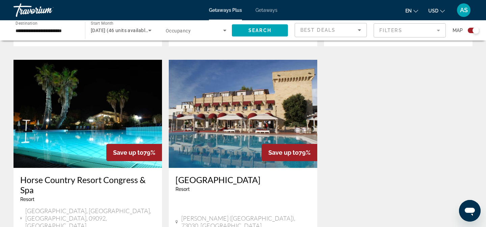
drag, startPoint x: 175, startPoint y: 171, endPoint x: 278, endPoint y: 173, distance: 103.3
click at [278, 173] on div "Messapia Hotel and Resort Resort - This is an adults only resort Marina di Leuc…" at bounding box center [243, 203] width 148 height 70
copy h3 "Messapia Hotel and Resort"
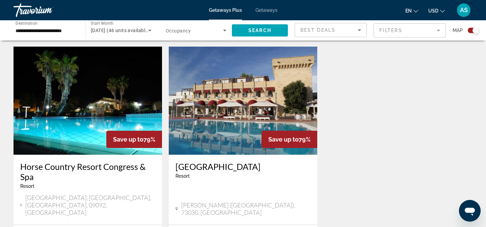
scroll to position [466, 0]
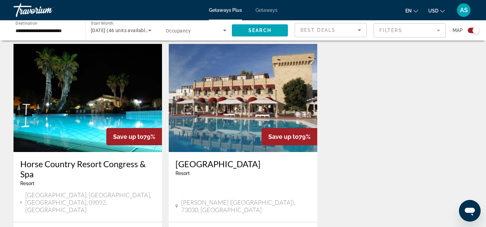
click at [75, 109] on img "Main content" at bounding box center [87, 98] width 148 height 108
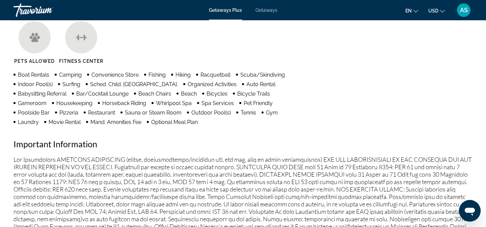
scroll to position [394, 0]
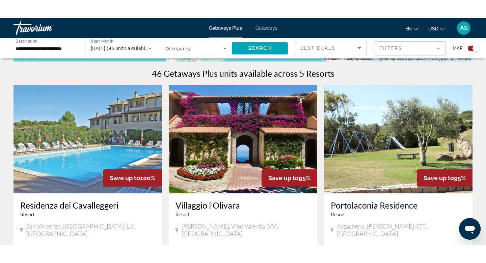
scroll to position [208, 0]
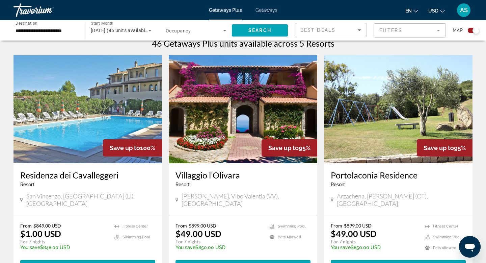
click at [474, 28] on div "Search widget" at bounding box center [475, 30] width 7 height 7
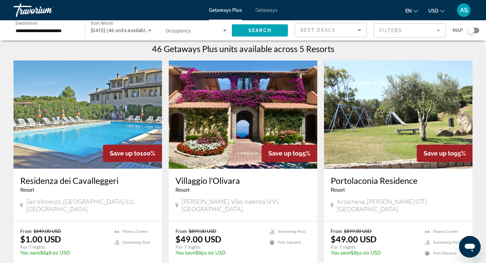
scroll to position [3, 0]
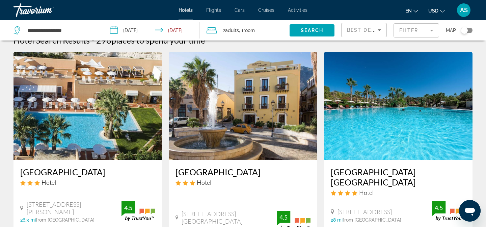
scroll to position [8, 0]
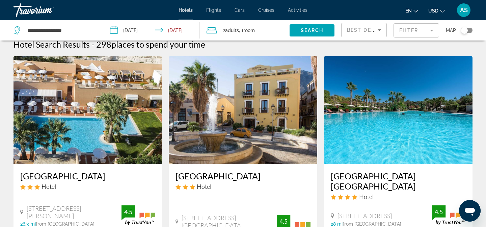
click at [139, 29] on input "**********" at bounding box center [152, 31] width 99 height 22
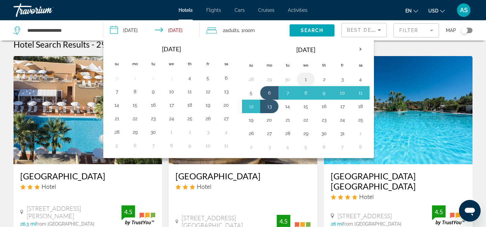
click at [306, 79] on button "1" at bounding box center [305, 79] width 11 height 9
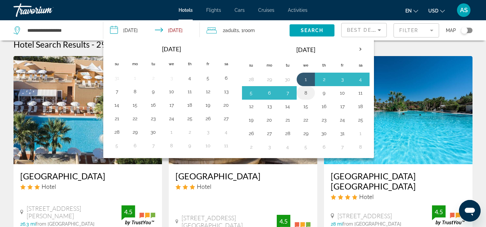
click at [305, 91] on button "8" at bounding box center [305, 92] width 11 height 9
type input "**********"
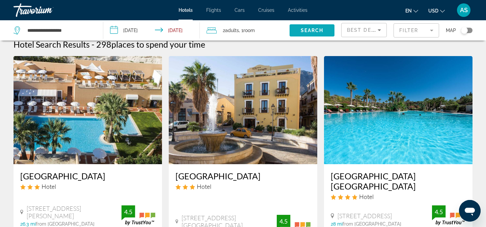
click at [318, 33] on span "Search widget" at bounding box center [312, 30] width 45 height 16
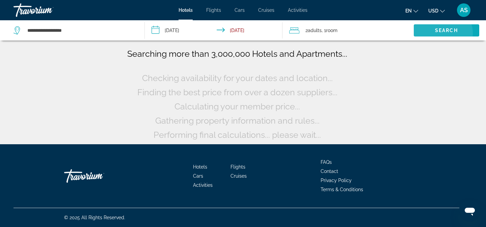
scroll to position [0, 0]
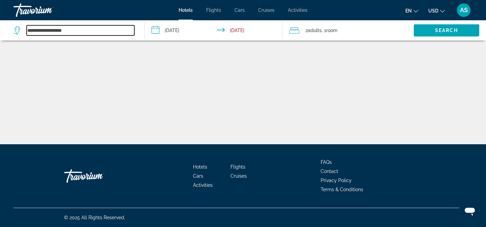
click at [61, 28] on input "**********" at bounding box center [81, 30] width 108 height 10
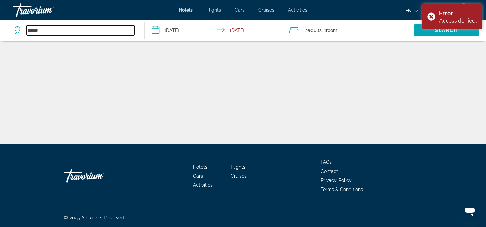
type input "*******"
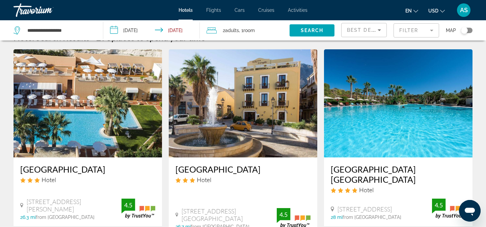
scroll to position [34, 0]
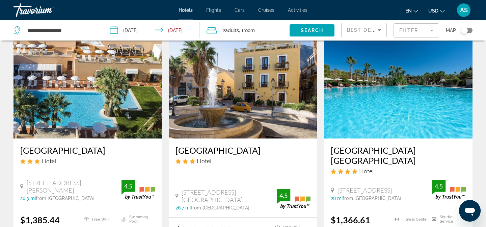
click at [191, 11] on span "Hotels" at bounding box center [186, 9] width 14 height 5
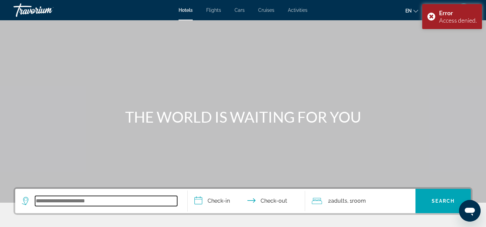
click at [61, 205] on input "Search widget" at bounding box center [106, 201] width 142 height 10
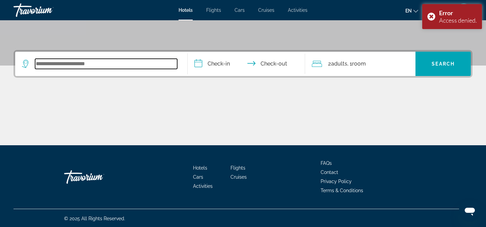
scroll to position [138, 0]
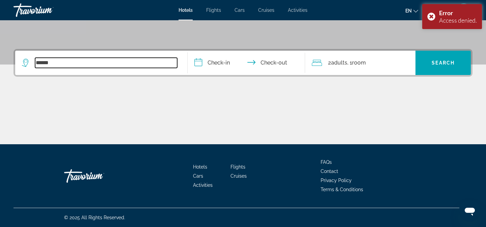
type input "*******"
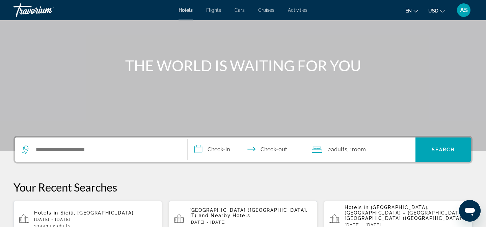
scroll to position [70, 0]
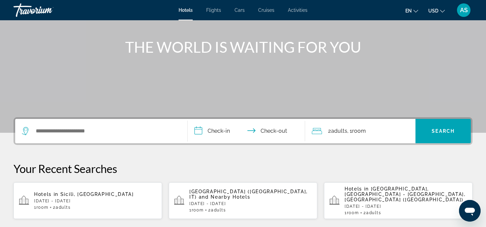
click at [66, 138] on div "Search widget" at bounding box center [101, 131] width 159 height 24
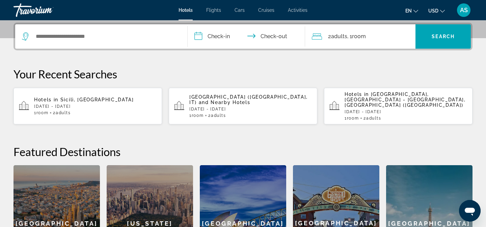
scroll to position [165, 0]
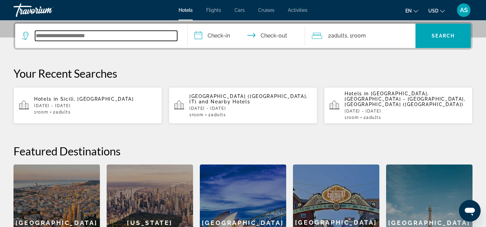
click at [90, 31] on input "Search widget" at bounding box center [106, 36] width 142 height 10
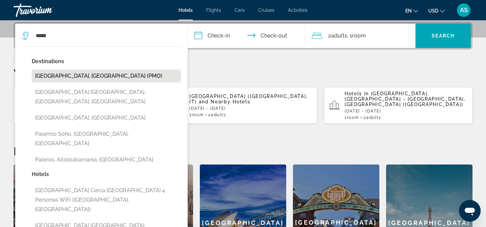
click at [85, 74] on button "[GEOGRAPHIC_DATA], [GEOGRAPHIC_DATA] (PMO)" at bounding box center [106, 76] width 149 height 13
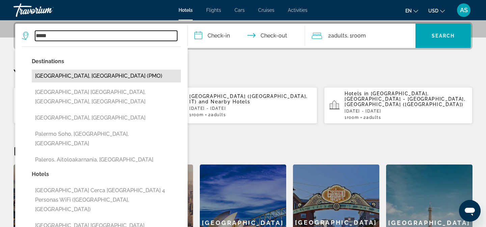
type input "**********"
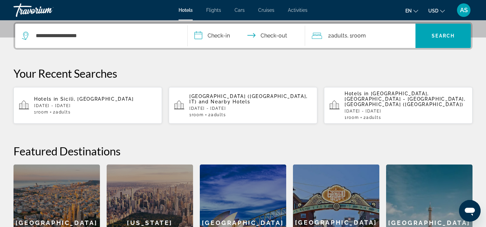
click at [226, 38] on input "**********" at bounding box center [248, 37] width 120 height 26
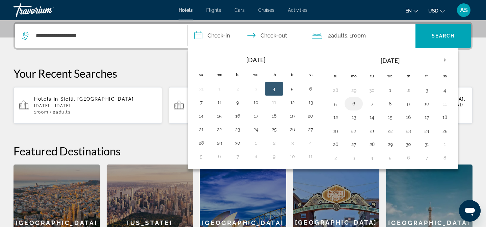
click at [356, 106] on button "6" at bounding box center [353, 103] width 11 height 9
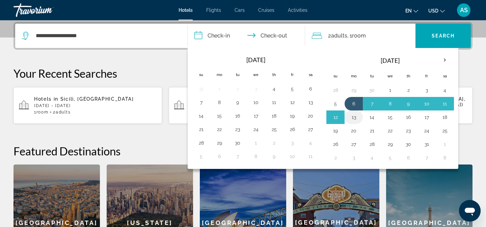
click at [354, 118] on button "13" at bounding box center [353, 116] width 11 height 9
type input "**********"
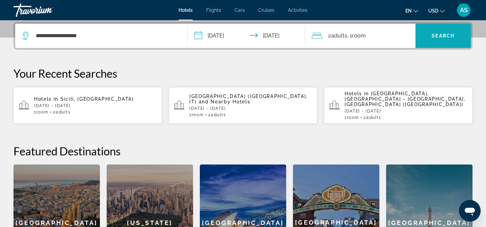
click at [436, 38] on span "Search" at bounding box center [443, 35] width 23 height 5
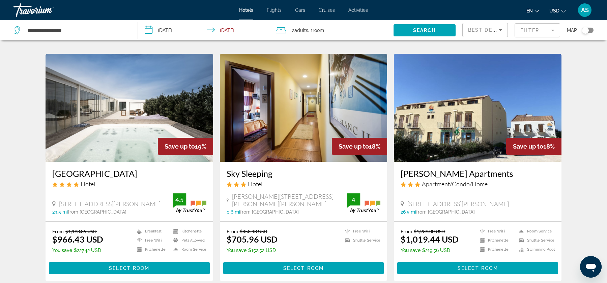
scroll to position [852, 0]
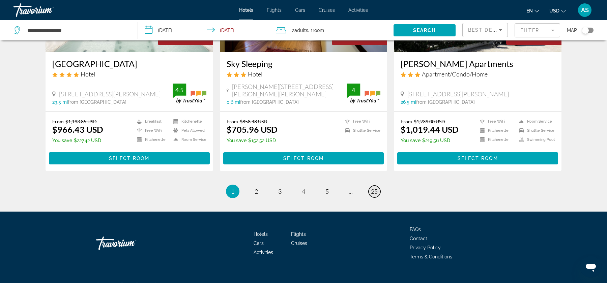
click at [371, 186] on link "page 25" at bounding box center [375, 192] width 12 height 12
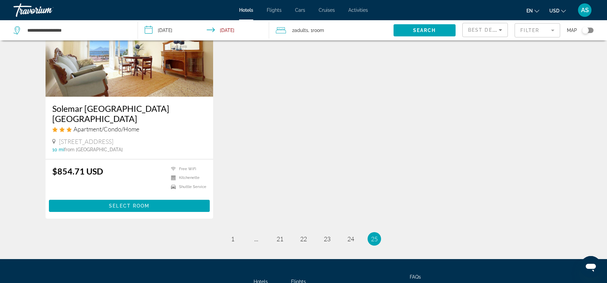
scroll to position [811, 0]
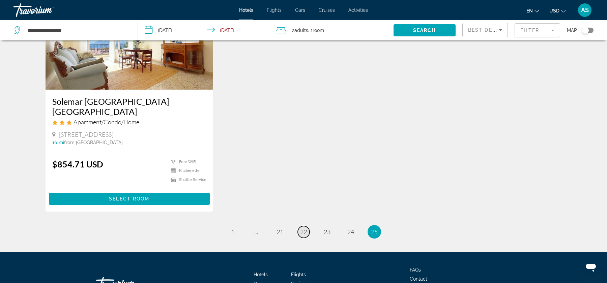
click at [306, 226] on span "22" at bounding box center [303, 231] width 7 height 7
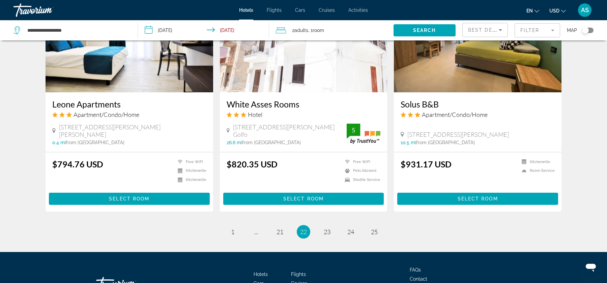
scroll to position [852, 0]
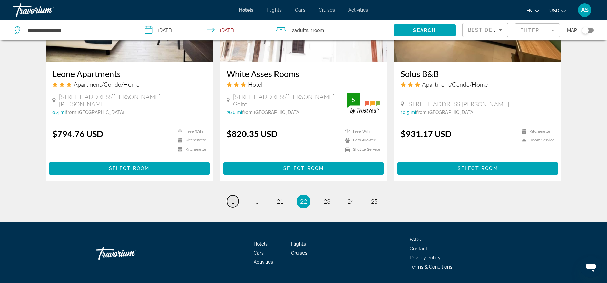
click at [231, 198] on span "1" at bounding box center [232, 201] width 3 height 7
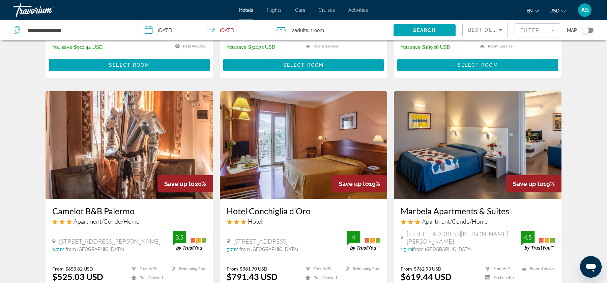
scroll to position [852, 0]
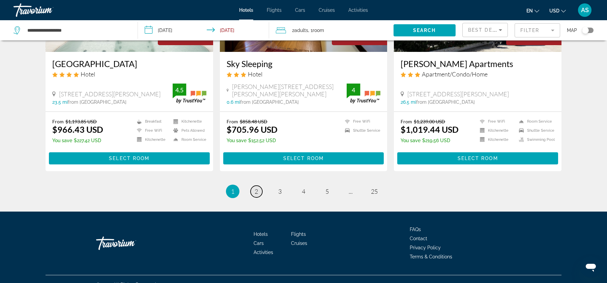
click at [258, 186] on link "page 2" at bounding box center [257, 192] width 12 height 12
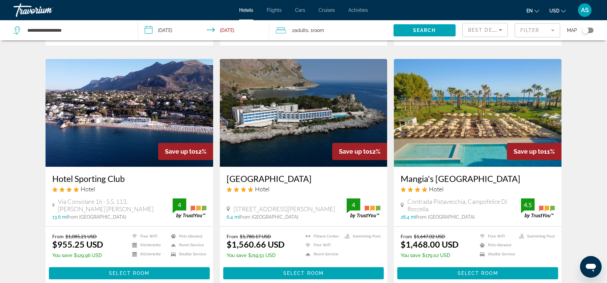
scroll to position [487, 0]
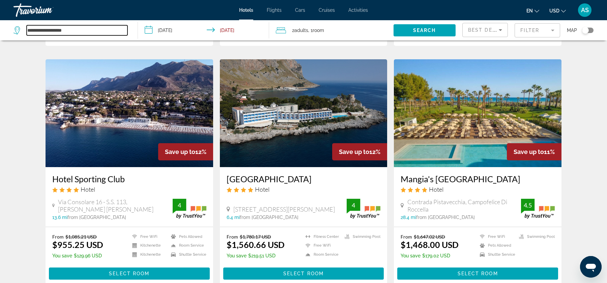
click at [90, 32] on input "**********" at bounding box center [77, 30] width 101 height 10
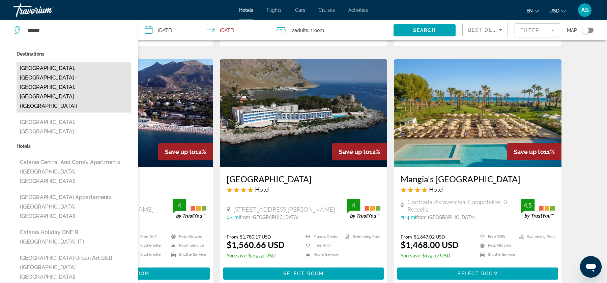
click at [51, 70] on button "[GEOGRAPHIC_DATA], [GEOGRAPHIC_DATA] - [GEOGRAPHIC_DATA], [GEOGRAPHIC_DATA] ([G…" at bounding box center [74, 87] width 115 height 51
type input "**********"
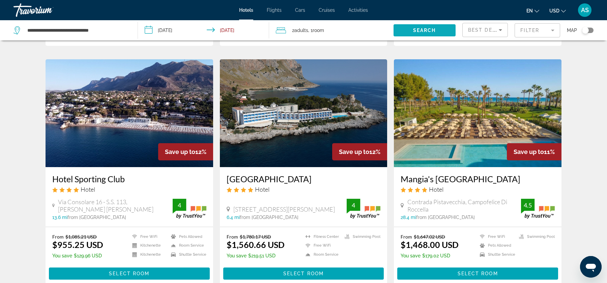
click at [431, 27] on span "Search widget" at bounding box center [425, 30] width 62 height 16
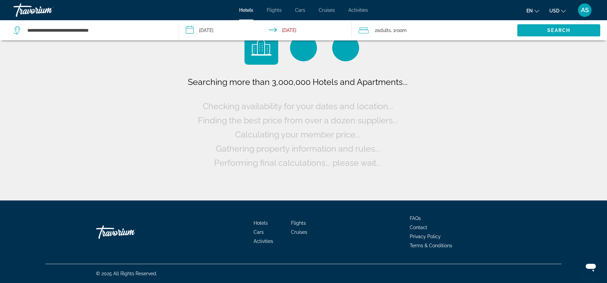
scroll to position [0, 0]
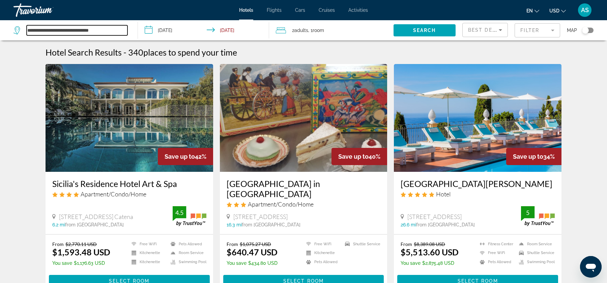
click at [75, 27] on input "**********" at bounding box center [77, 30] width 101 height 10
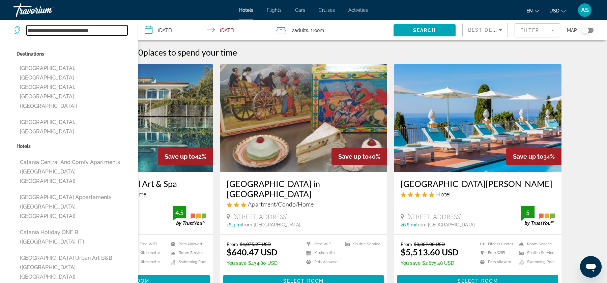
click at [75, 27] on input "**********" at bounding box center [77, 30] width 101 height 10
click at [76, 28] on input "**********" at bounding box center [77, 30] width 101 height 10
click at [76, 29] on input "**********" at bounding box center [77, 30] width 101 height 10
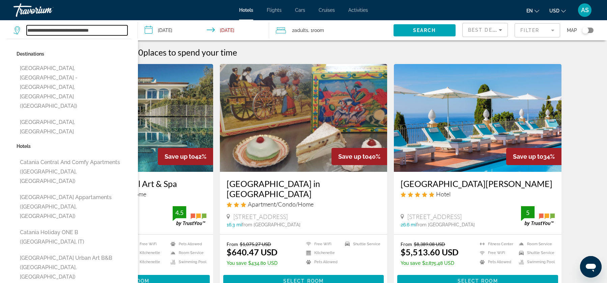
click at [76, 29] on input "**********" at bounding box center [77, 30] width 101 height 10
click at [113, 33] on input "**********" at bounding box center [77, 30] width 101 height 10
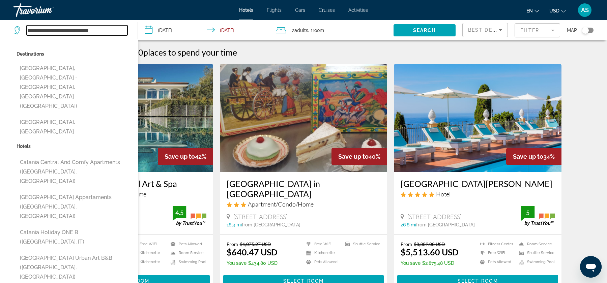
click at [113, 33] on input "**********" at bounding box center [77, 30] width 101 height 10
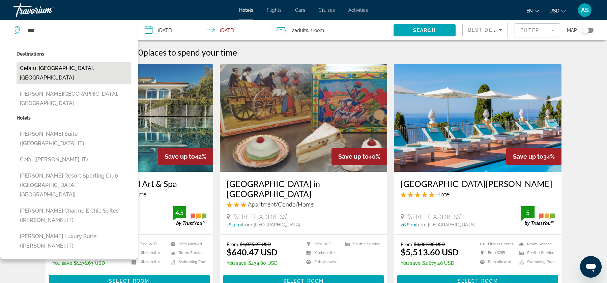
click at [97, 67] on button "Cefalu, [GEOGRAPHIC_DATA], [GEOGRAPHIC_DATA]" at bounding box center [74, 73] width 115 height 22
type input "**********"
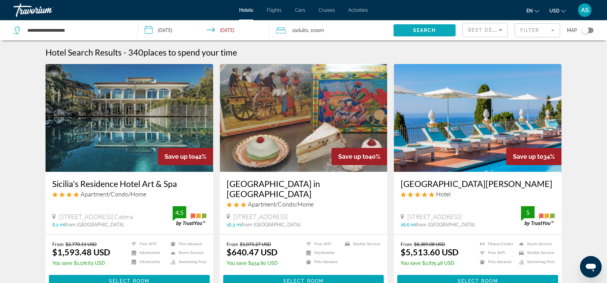
click at [427, 30] on span "Search" at bounding box center [424, 30] width 23 height 5
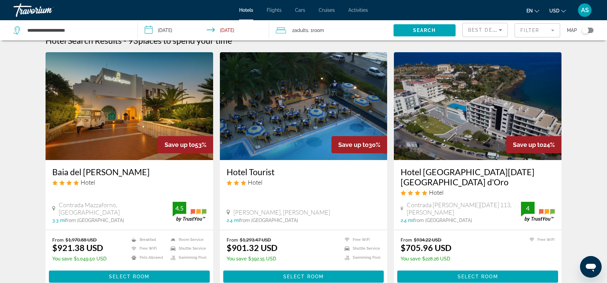
scroll to position [4, 0]
